Goal: Information Seeking & Learning: Learn about a topic

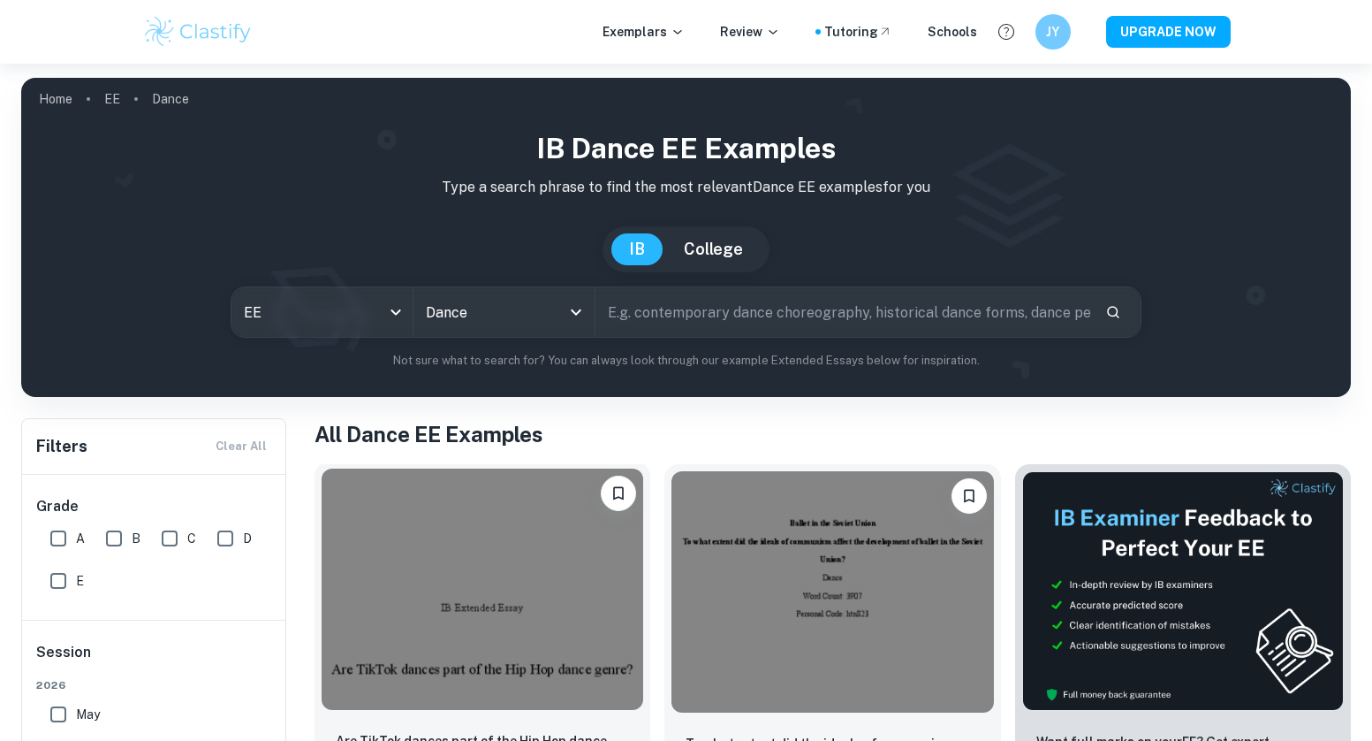
scroll to position [312, 0]
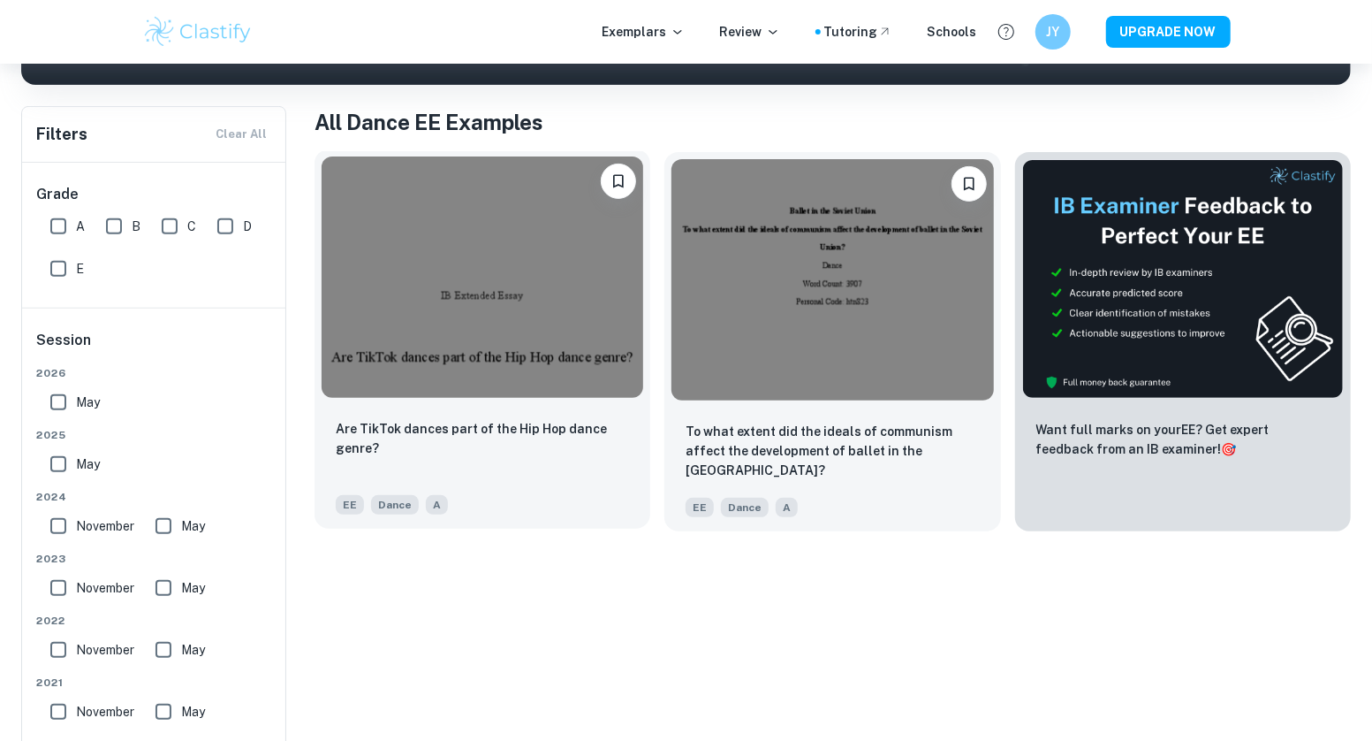
click at [563, 522] on div "Are TikTok dances part of the Hip Hop dance genre? EE Dance A" at bounding box center [483, 467] width 336 height 124
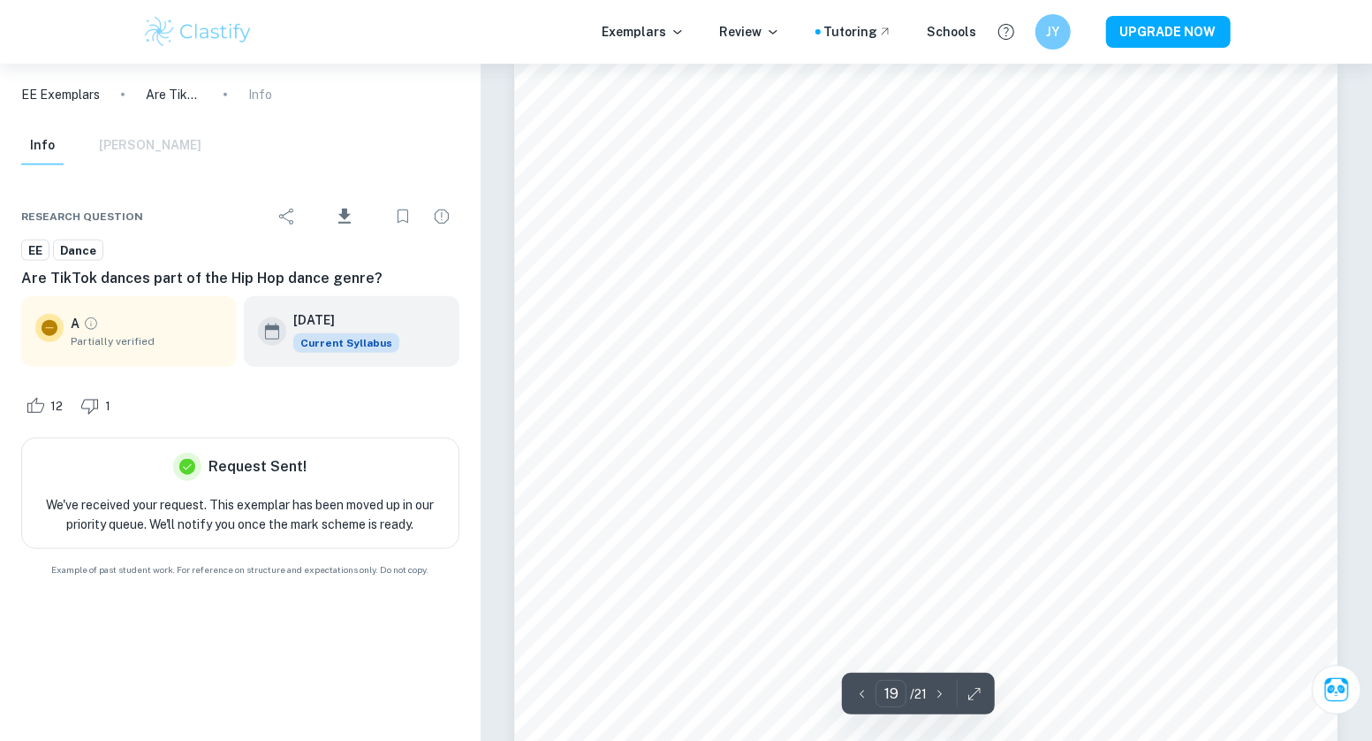
scroll to position [21680, 0]
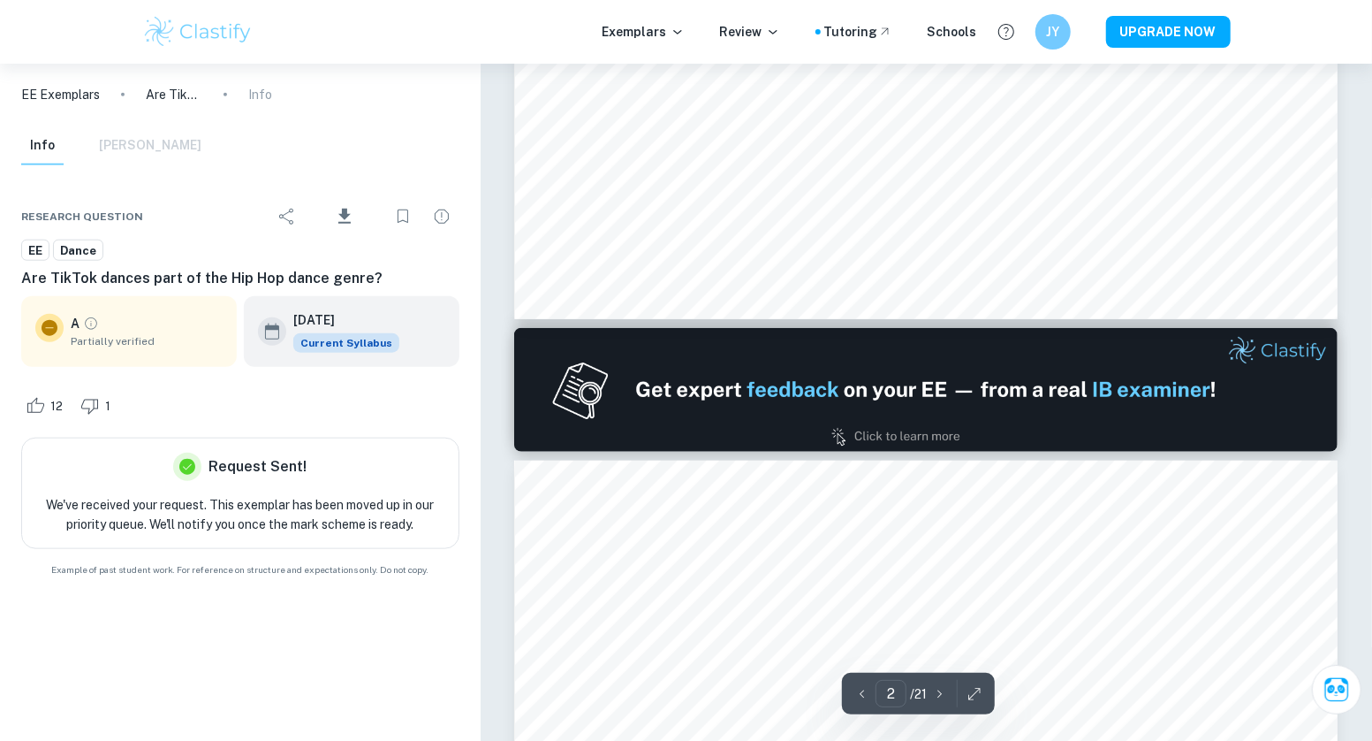
type input "1"
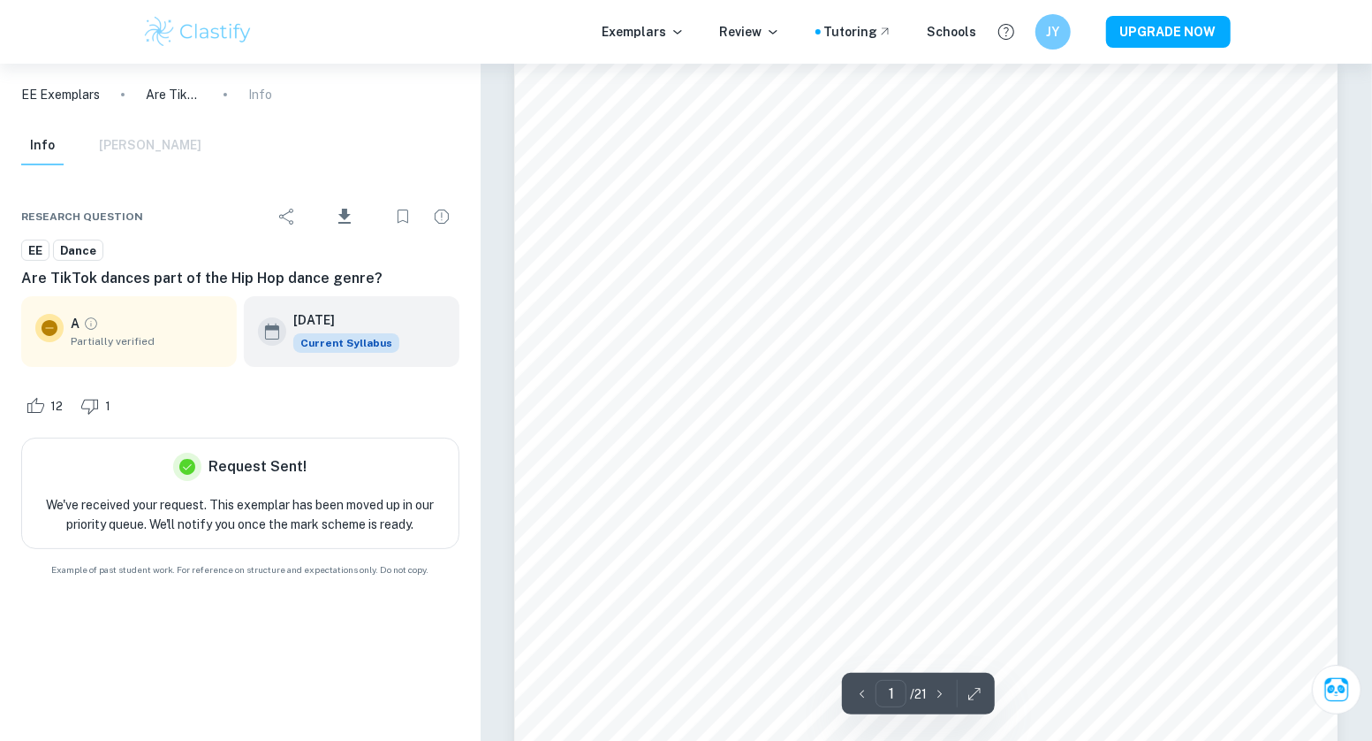
scroll to position [0, 0]
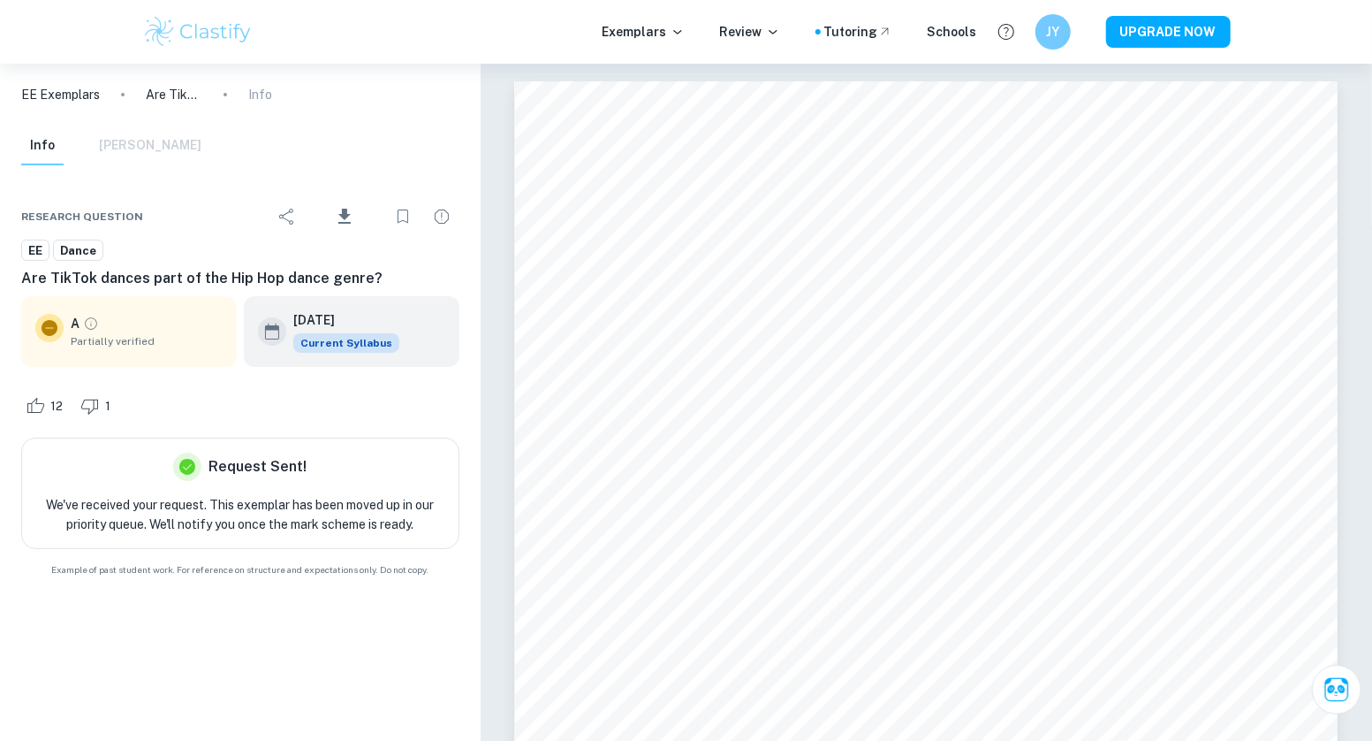
scroll to position [310, 0]
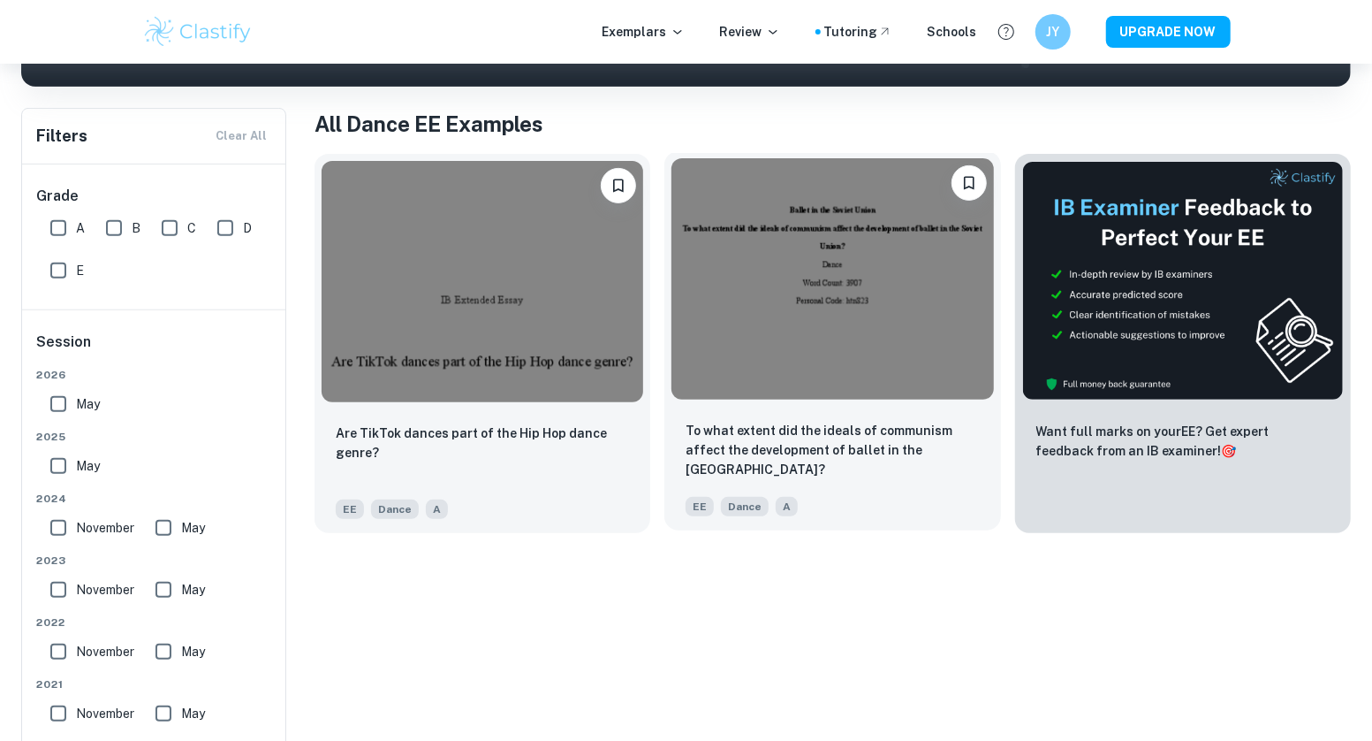
click at [770, 346] on img at bounding box center [833, 278] width 322 height 241
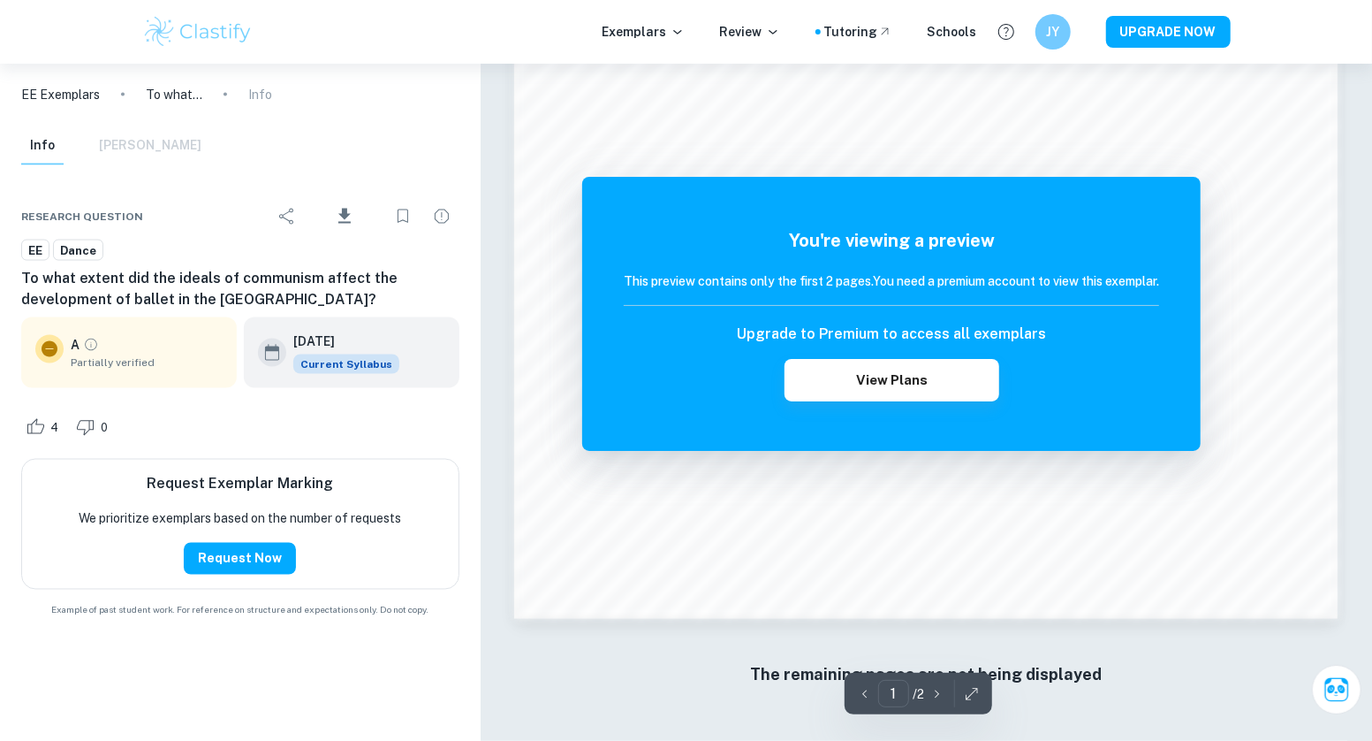
scroll to position [1416, 0]
